Goal: Information Seeking & Learning: Learn about a topic

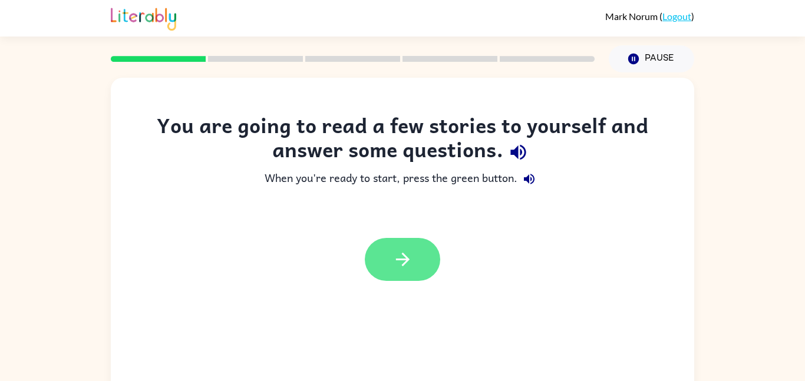
click at [408, 255] on icon "button" at bounding box center [402, 259] width 21 height 21
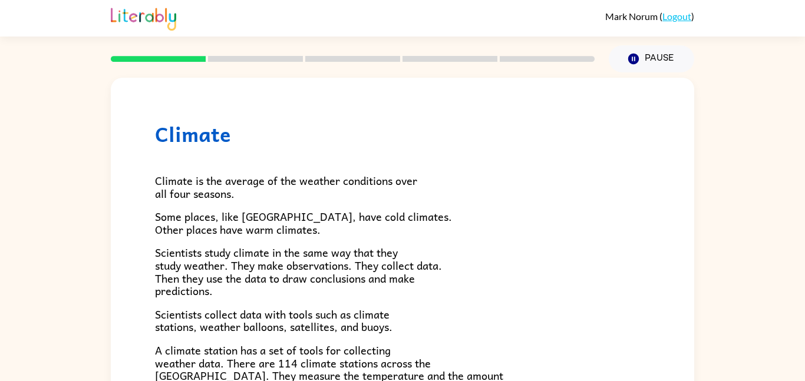
click at [526, 264] on p "Scientists study climate in the same way that they study weather. They make obs…" at bounding box center [402, 271] width 495 height 51
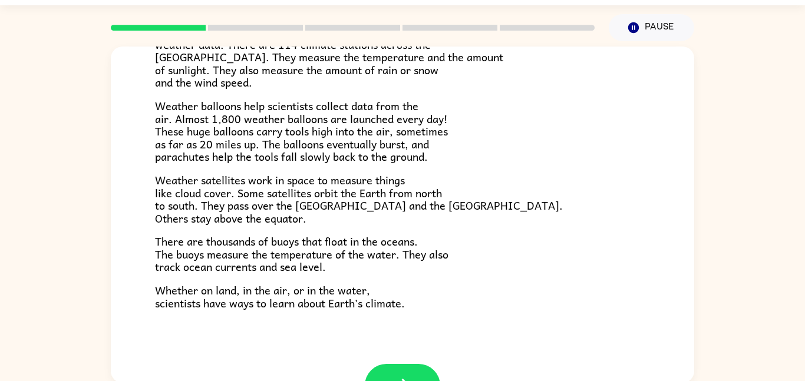
scroll to position [329, 0]
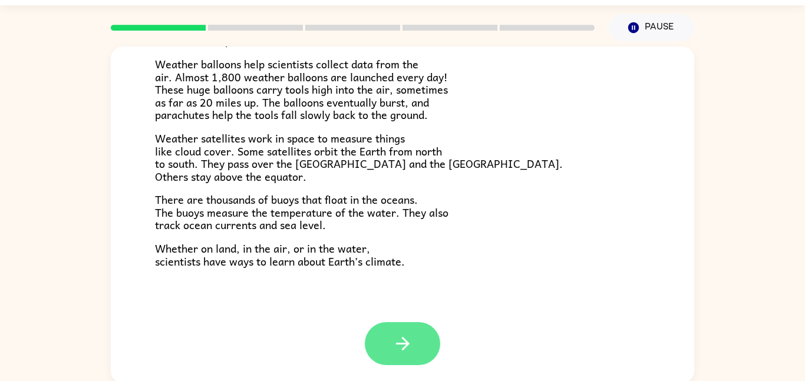
click at [415, 347] on button "button" at bounding box center [402, 343] width 75 height 43
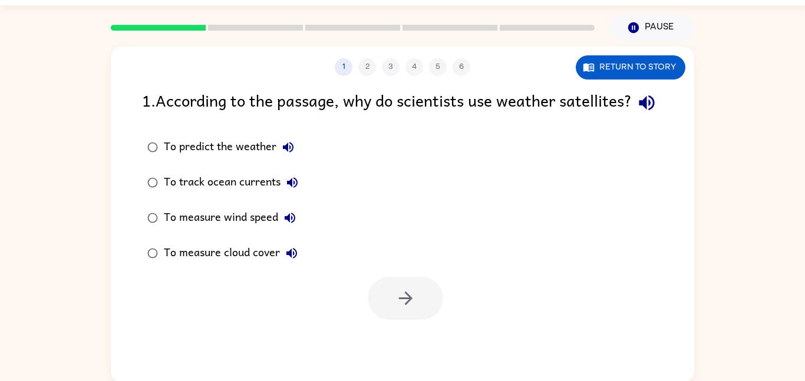
scroll to position [0, 0]
click at [177, 265] on div "To measure cloud cover" at bounding box center [234, 254] width 140 height 24
click at [413, 309] on icon "button" at bounding box center [405, 298] width 21 height 21
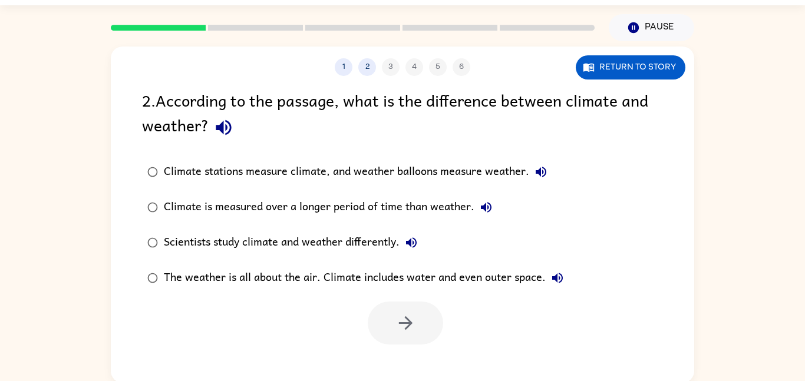
scroll to position [33, 0]
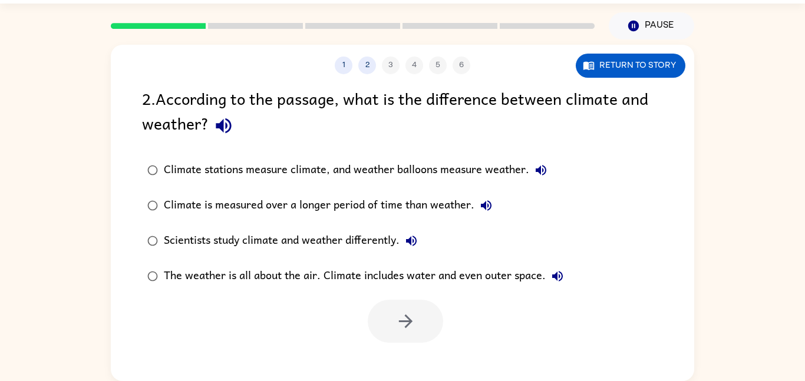
click at [438, 282] on div "The weather is all about the air. Climate includes water and even outer space." at bounding box center [366, 277] width 405 height 24
click at [416, 306] on button "button" at bounding box center [405, 321] width 75 height 43
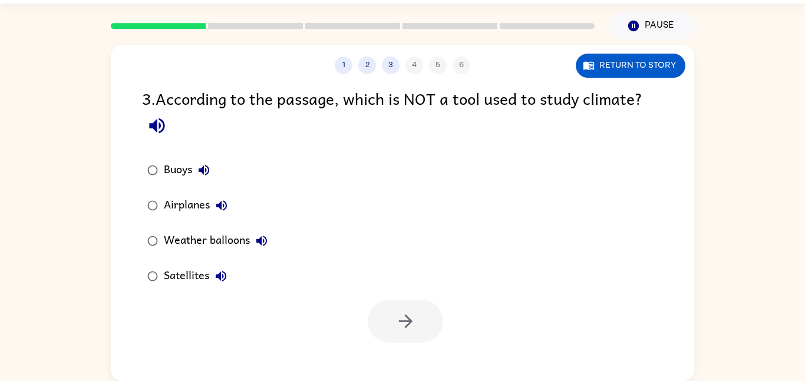
click at [180, 201] on div "Airplanes" at bounding box center [199, 206] width 70 height 24
click at [389, 316] on button "button" at bounding box center [405, 321] width 75 height 43
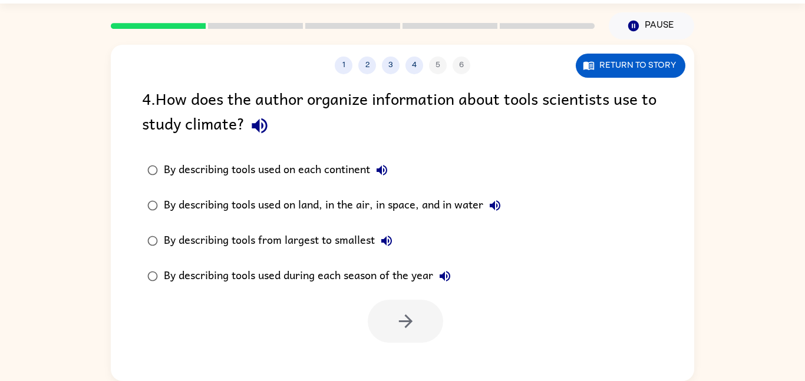
click at [409, 199] on div "By describing tools used on land, in the air, in space, and in water" at bounding box center [335, 206] width 343 height 24
click at [412, 319] on icon "button" at bounding box center [405, 321] width 21 height 21
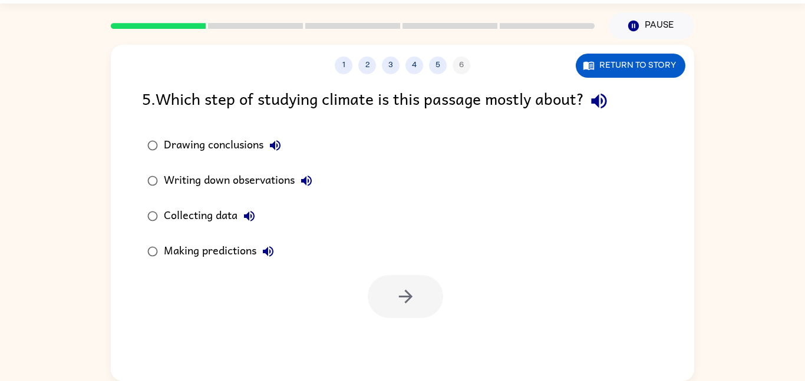
click at [217, 216] on div "Collecting data" at bounding box center [212, 216] width 97 height 24
click at [431, 285] on button "button" at bounding box center [405, 296] width 75 height 43
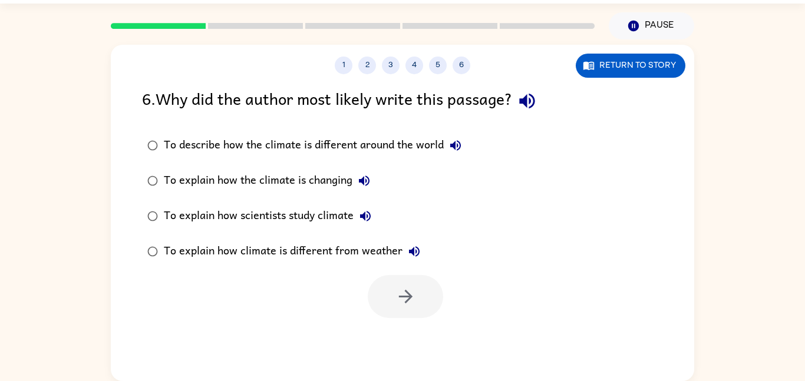
click at [303, 222] on div "To explain how scientists study climate" at bounding box center [270, 216] width 213 height 24
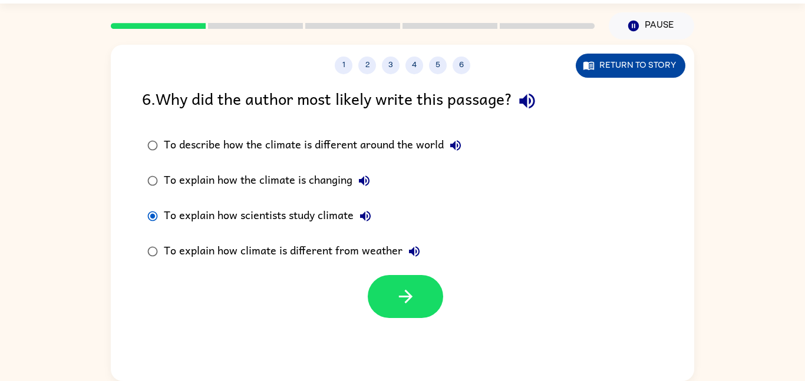
click at [609, 75] on button "Return to story" at bounding box center [631, 66] width 110 height 24
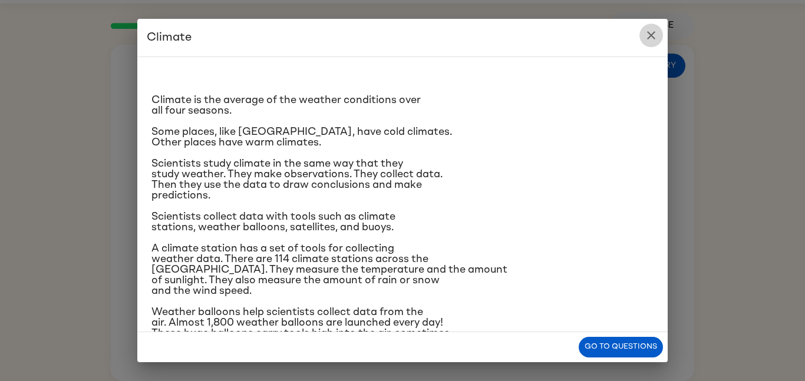
click at [645, 31] on icon "close" at bounding box center [651, 35] width 14 height 14
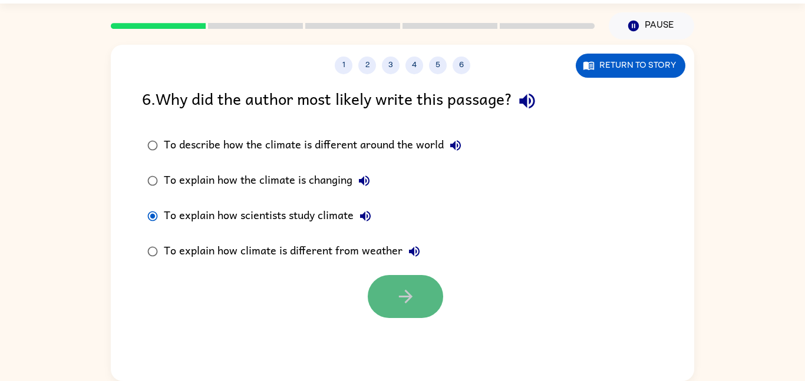
click at [402, 307] on icon "button" at bounding box center [405, 296] width 21 height 21
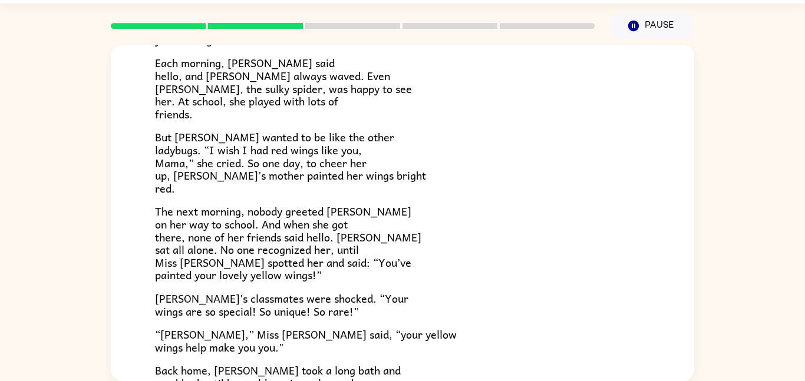
scroll to position [329, 0]
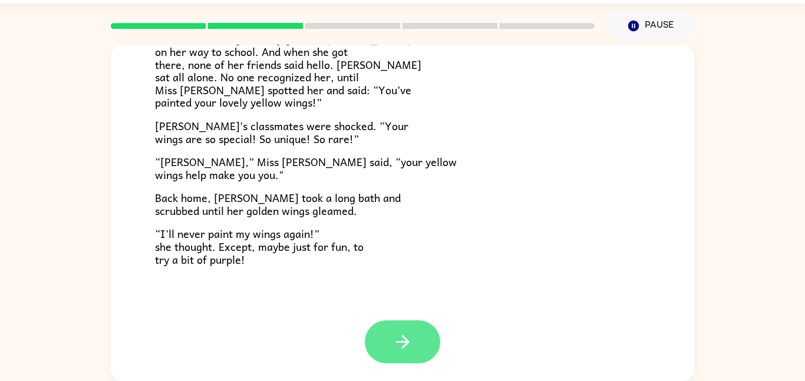
click at [408, 335] on icon "button" at bounding box center [402, 342] width 21 height 21
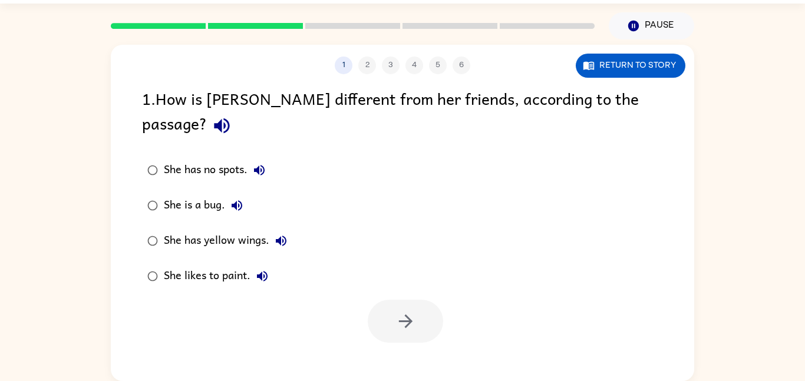
scroll to position [0, 0]
click at [240, 229] on div "She has yellow wings." at bounding box center [228, 241] width 129 height 24
click at [380, 300] on button "button" at bounding box center [405, 321] width 75 height 43
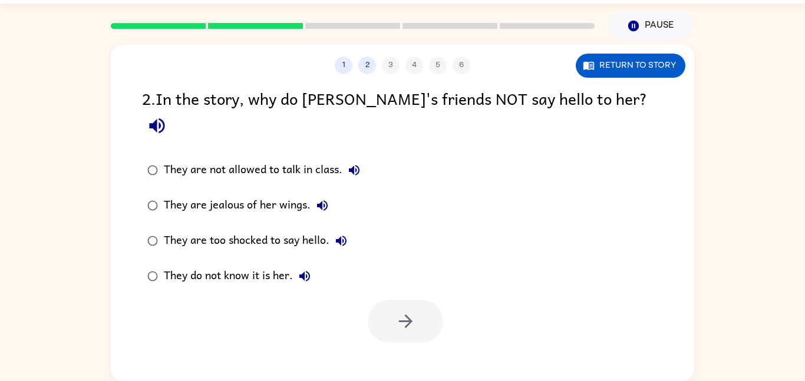
click at [219, 265] on div "They do not know it is her." at bounding box center [240, 277] width 153 height 24
click at [384, 300] on button "button" at bounding box center [405, 321] width 75 height 43
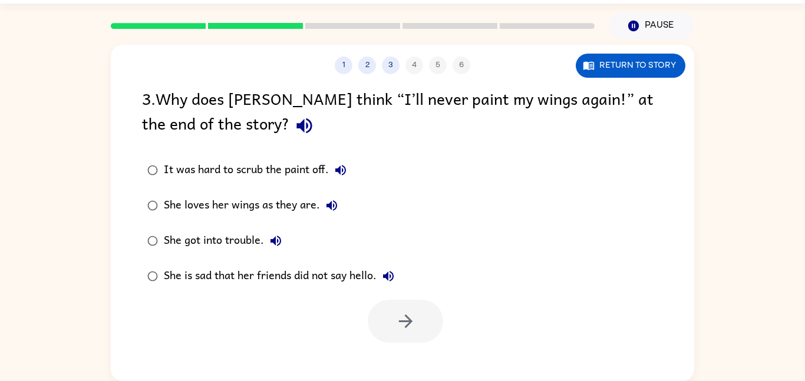
click at [283, 204] on div "She loves her wings as they are." at bounding box center [254, 206] width 180 height 24
click at [436, 306] on button "button" at bounding box center [405, 321] width 75 height 43
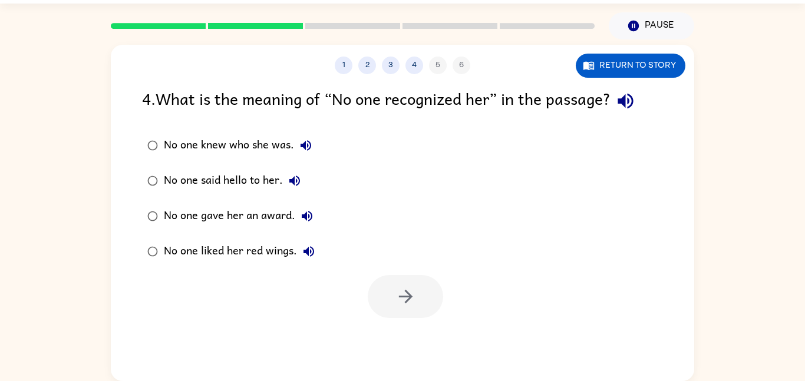
click at [432, 198] on div "No one knew who she was. No one said hello to her. No one gave her an award. No…" at bounding box center [418, 198] width 552 height 141
click at [268, 151] on div "No one knew who she was." at bounding box center [241, 146] width 154 height 24
click at [412, 303] on icon "button" at bounding box center [405, 296] width 21 height 21
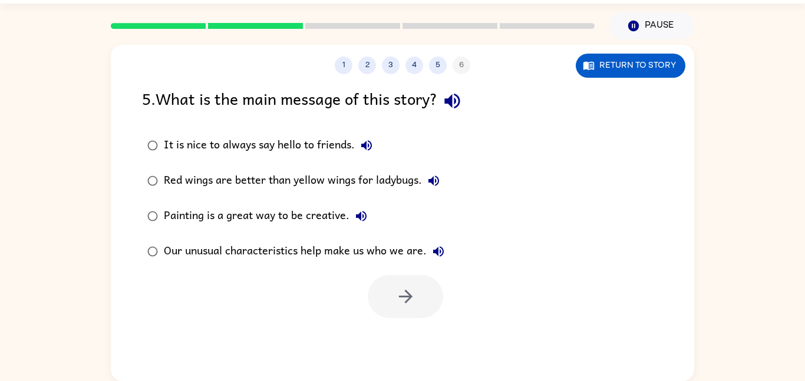
click at [313, 259] on div "Our unusual characteristics help make us who we are." at bounding box center [307, 252] width 286 height 24
click at [387, 282] on button "button" at bounding box center [405, 296] width 75 height 43
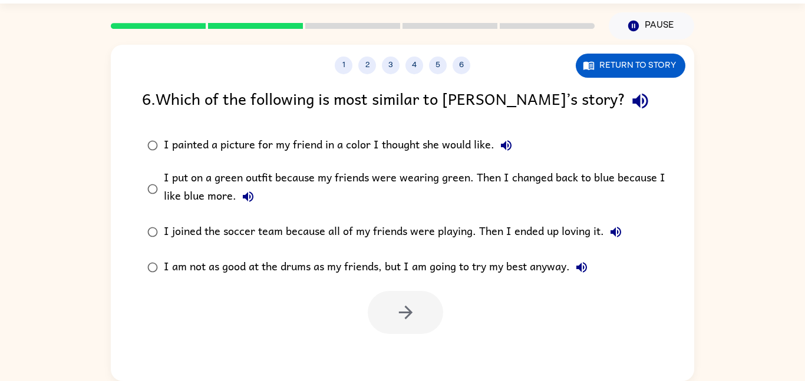
click at [362, 182] on div "I put on a green outfit because my friends were wearing green. Then I changed b…" at bounding box center [421, 188] width 515 height 39
click at [397, 290] on div at bounding box center [402, 309] width 583 height 49
click at [415, 321] on icon "button" at bounding box center [405, 312] width 21 height 21
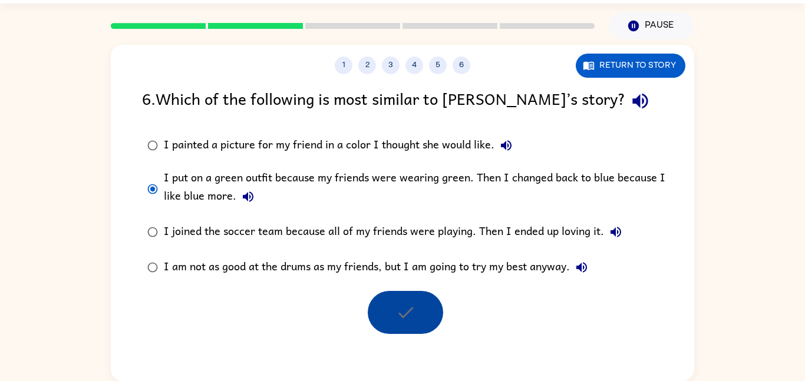
click at [415, 321] on div at bounding box center [405, 312] width 75 height 43
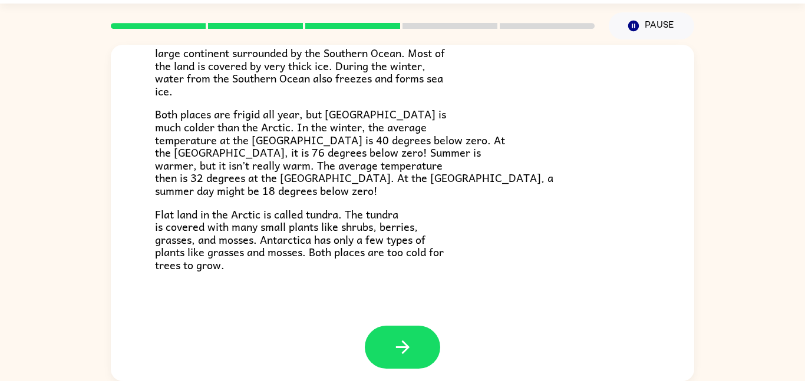
scroll to position [249, 0]
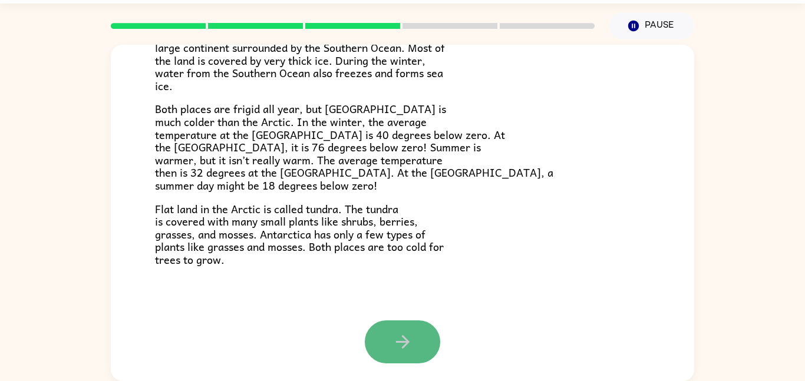
click at [378, 349] on button "button" at bounding box center [402, 342] width 75 height 43
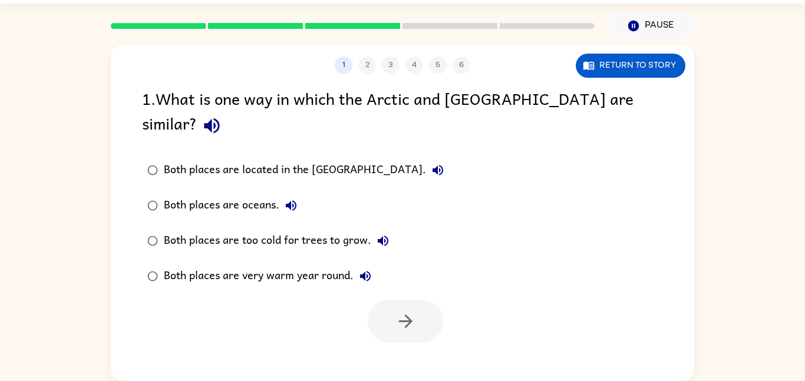
scroll to position [0, 0]
click at [340, 265] on div "Both places are very warm year round." at bounding box center [270, 277] width 213 height 24
click at [285, 229] on div "Both places are too cold for trees to grow." at bounding box center [279, 241] width 231 height 24
click at [426, 300] on button "button" at bounding box center [405, 321] width 75 height 43
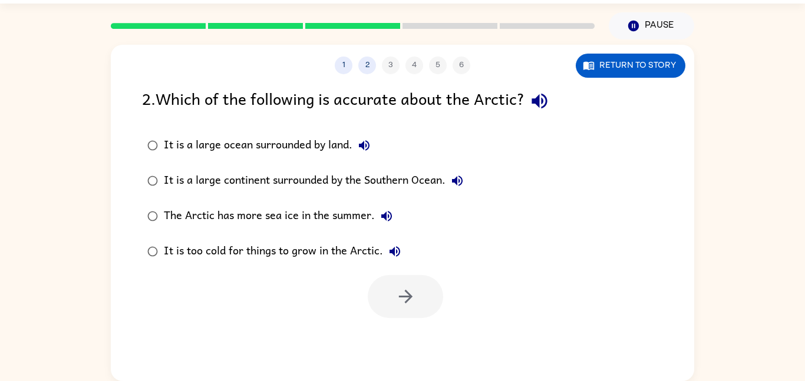
click at [282, 143] on div "It is a large ocean surrounded by land." at bounding box center [270, 146] width 212 height 24
click at [411, 285] on button "button" at bounding box center [405, 296] width 75 height 43
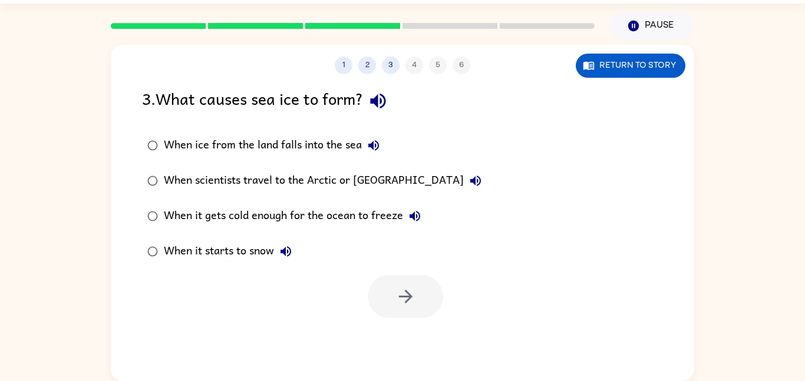
click at [306, 213] on div "When it gets cold enough for the ocean to freeze" at bounding box center [295, 216] width 263 height 24
click at [409, 305] on icon "button" at bounding box center [405, 296] width 21 height 21
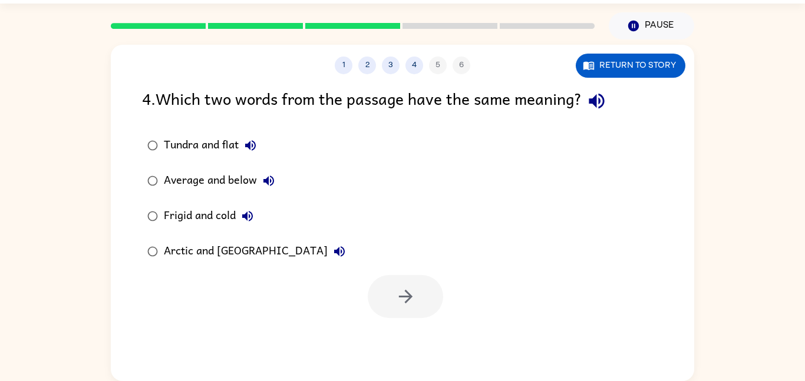
click at [191, 129] on label "Tundra and flat" at bounding box center [247, 145] width 222 height 35
click at [425, 308] on button "button" at bounding box center [405, 296] width 75 height 43
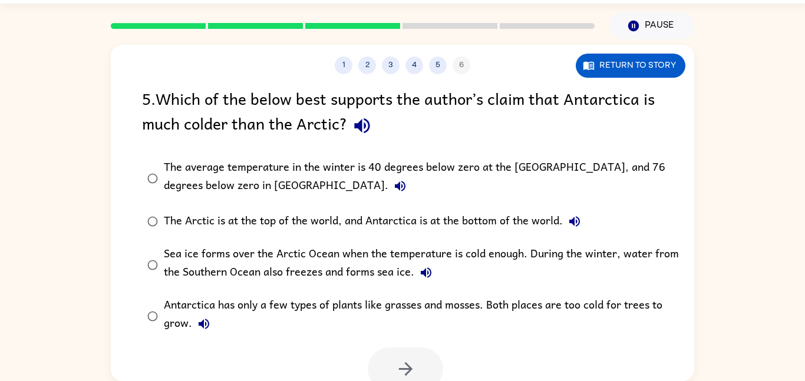
click at [562, 167] on div "The average temperature in the winter is 40 degrees below zero at the [GEOGRAPH…" at bounding box center [421, 177] width 515 height 39
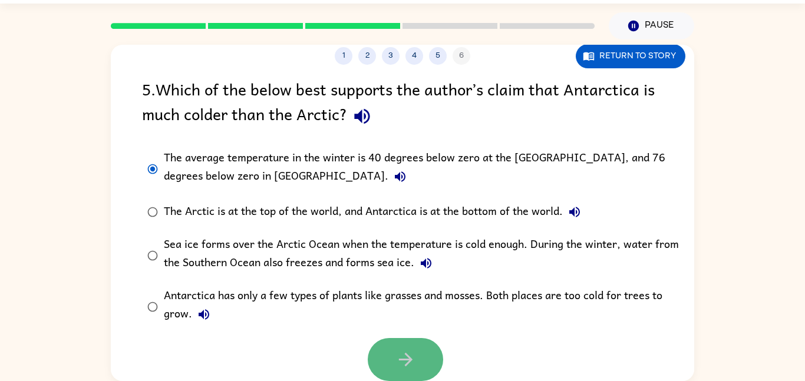
click at [395, 358] on icon "button" at bounding box center [405, 359] width 21 height 21
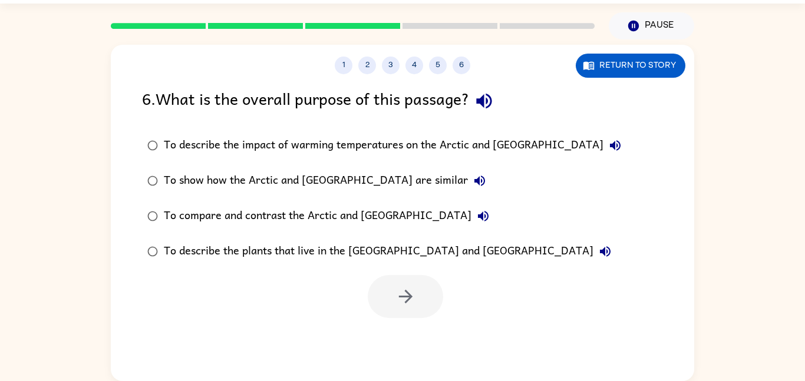
click at [303, 220] on div "To compare and contrast the Arctic and [GEOGRAPHIC_DATA]" at bounding box center [329, 216] width 331 height 24
click at [421, 302] on button "button" at bounding box center [405, 296] width 75 height 43
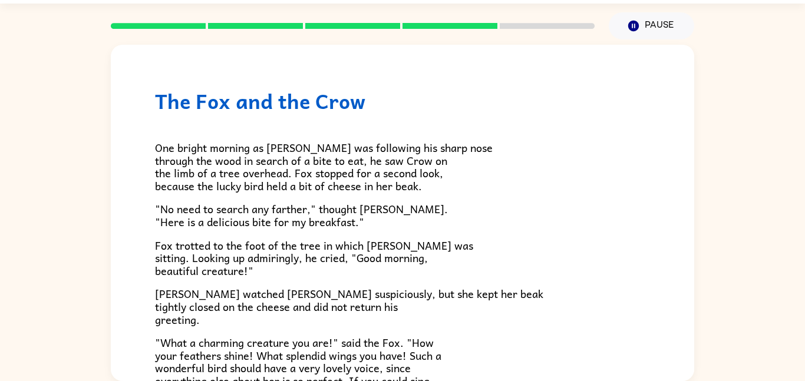
click at [389, 293] on span "[PERSON_NAME] watched [PERSON_NAME] suspiciously, but she kept her beak tightly…" at bounding box center [349, 306] width 388 height 42
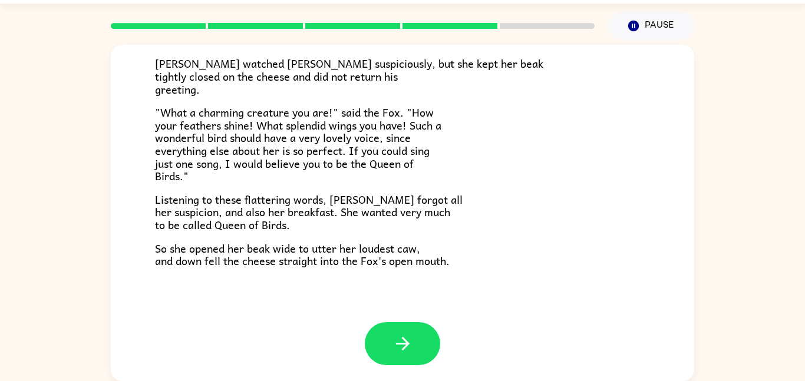
scroll to position [232, 0]
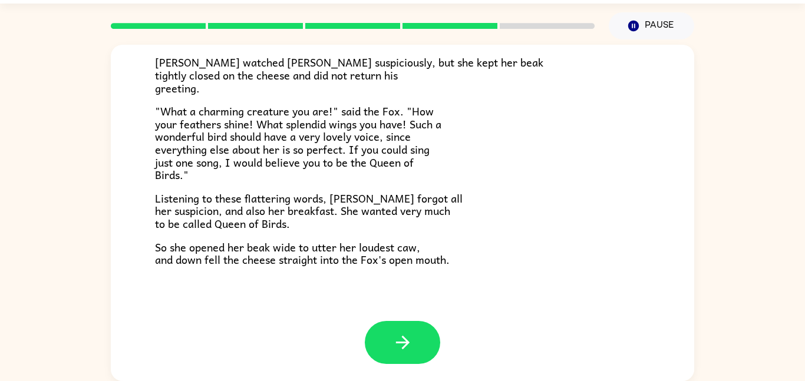
click at [524, 207] on p "Listening to these flattering words, [PERSON_NAME] forgot all her suspicion, an…" at bounding box center [402, 211] width 495 height 38
click at [414, 338] on button "button" at bounding box center [402, 342] width 75 height 43
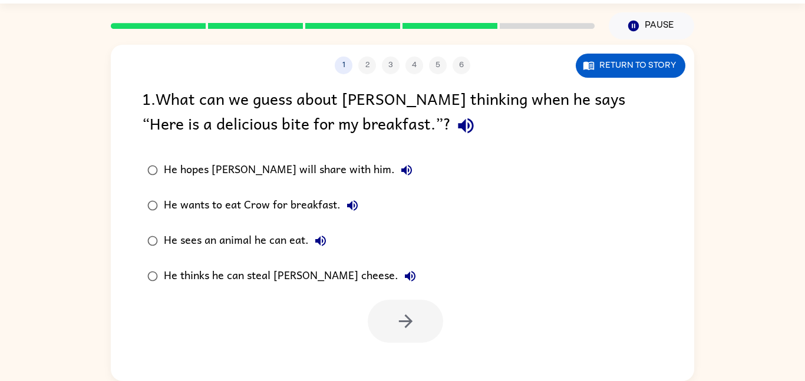
scroll to position [0, 0]
click at [450, 292] on div "He hopes [PERSON_NAME] will share with him. He wants to eat Crow for breakfast.…" at bounding box center [418, 223] width 552 height 141
click at [273, 284] on div "He thinks he can steal [PERSON_NAME] cheese." at bounding box center [293, 277] width 258 height 24
click at [404, 314] on icon "button" at bounding box center [405, 321] width 21 height 21
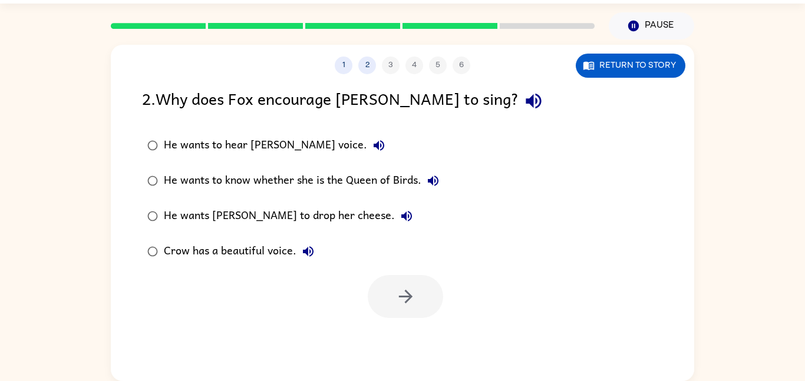
click at [265, 220] on div "He wants [PERSON_NAME] to drop her cheese." at bounding box center [291, 216] width 255 height 24
click at [392, 292] on button "button" at bounding box center [405, 296] width 75 height 43
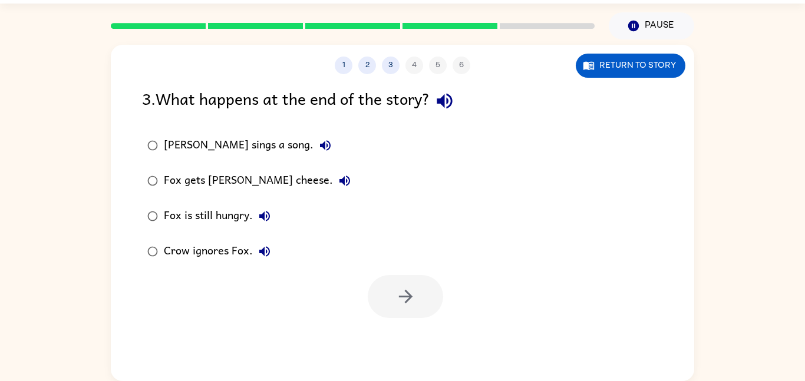
click at [256, 181] on div "Fox gets [PERSON_NAME] cheese." at bounding box center [260, 181] width 193 height 24
click at [418, 292] on button "button" at bounding box center [405, 296] width 75 height 43
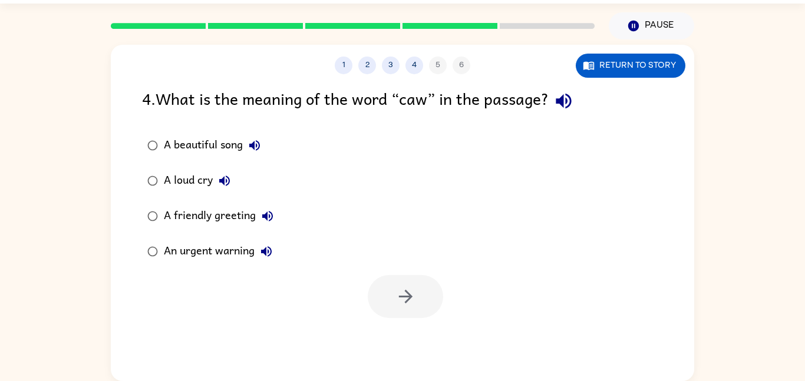
click at [226, 160] on label "A beautiful song" at bounding box center [211, 145] width 150 height 35
click at [202, 186] on div "A loud cry" at bounding box center [200, 181] width 72 height 24
click at [389, 293] on button "button" at bounding box center [405, 296] width 75 height 43
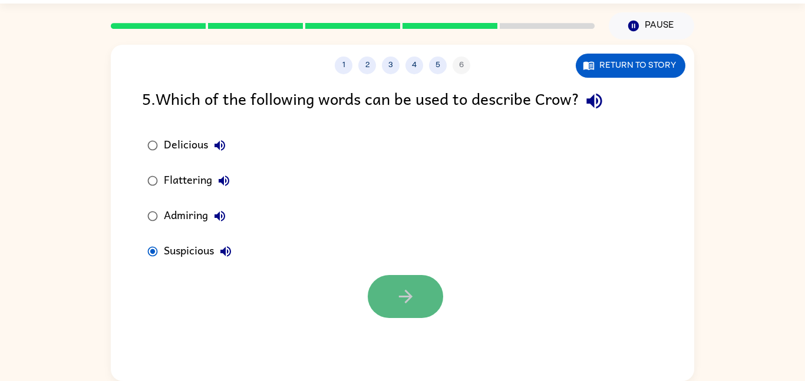
click at [392, 276] on button "button" at bounding box center [405, 296] width 75 height 43
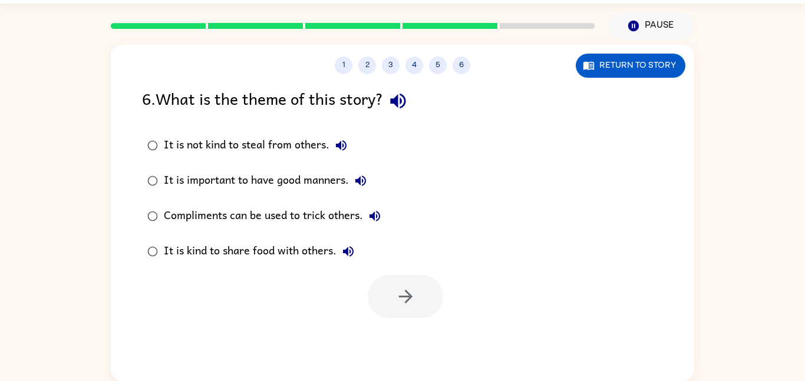
click at [392, 276] on div at bounding box center [405, 296] width 75 height 43
click at [333, 211] on div "Compliments can be used to trick others." at bounding box center [275, 216] width 223 height 24
click at [409, 296] on icon "button" at bounding box center [405, 297] width 14 height 14
